Goal: Navigation & Orientation: Find specific page/section

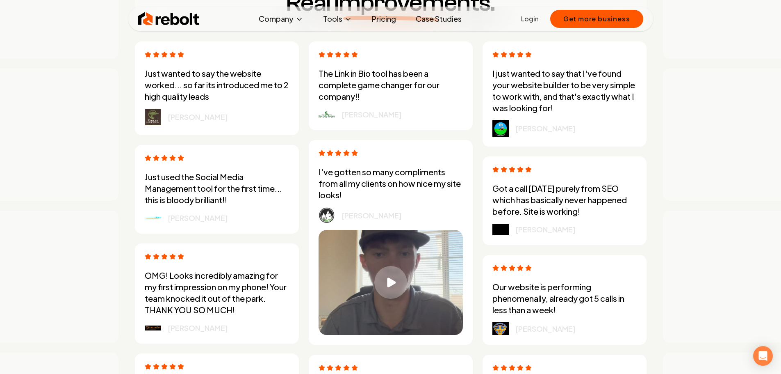
scroll to position [2249, 0]
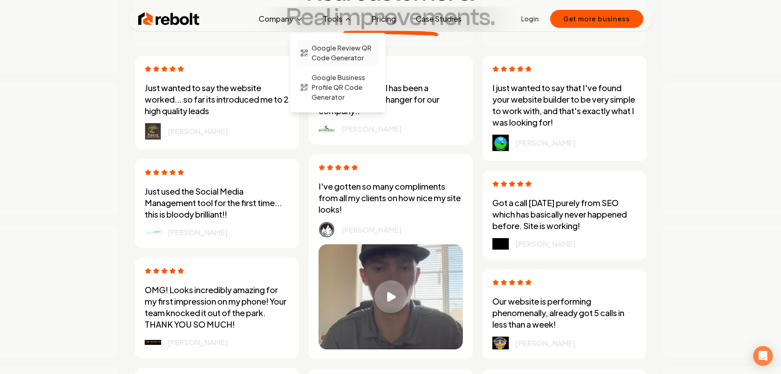
click at [338, 55] on span "Google Review QR Code Generator" at bounding box center [344, 53] width 64 height 20
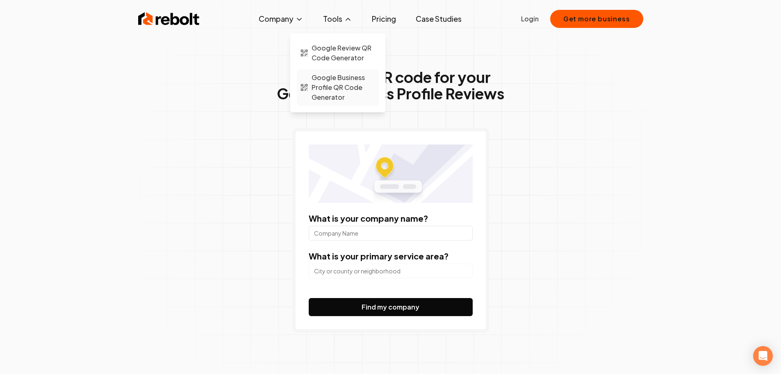
click at [342, 91] on span "Google Business Profile QR Code Generator" at bounding box center [344, 88] width 64 height 30
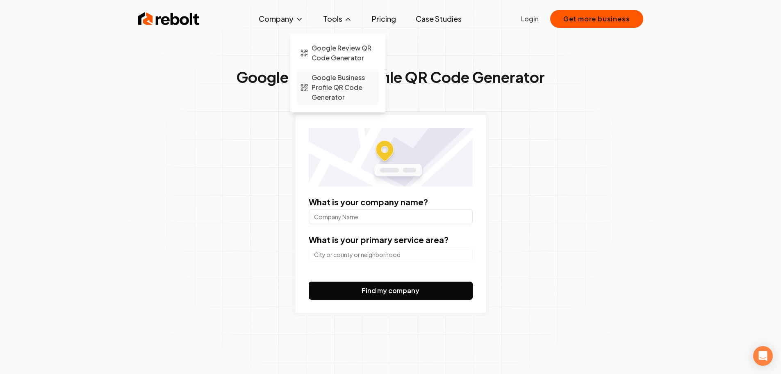
click at [327, 93] on span "Google Business Profile QR Code Generator" at bounding box center [344, 88] width 64 height 30
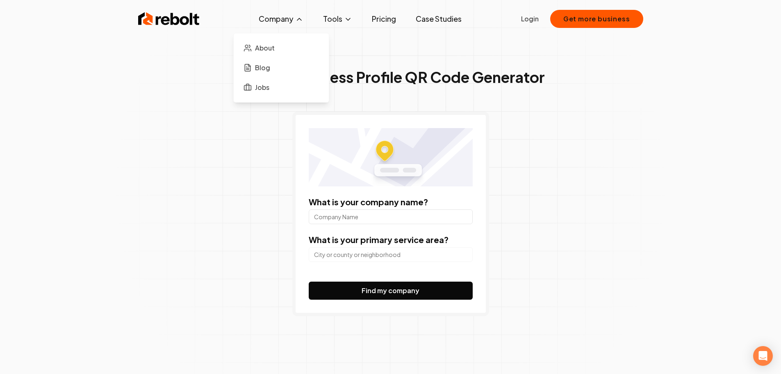
click at [266, 15] on button "Company" at bounding box center [281, 19] width 58 height 16
click at [268, 50] on span "About" at bounding box center [265, 48] width 20 height 10
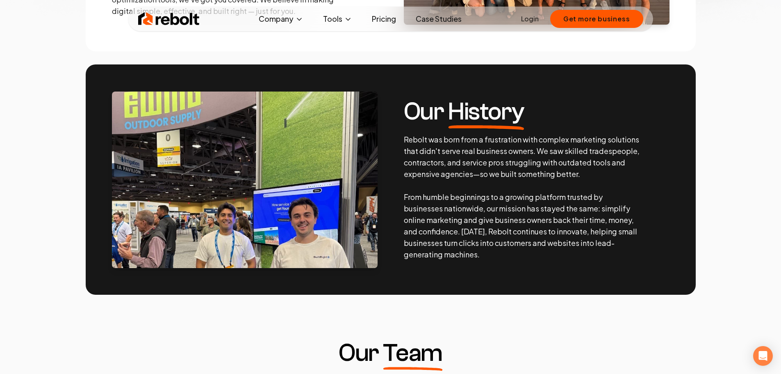
scroll to position [328, 0]
